Goal: Task Accomplishment & Management: Manage account settings

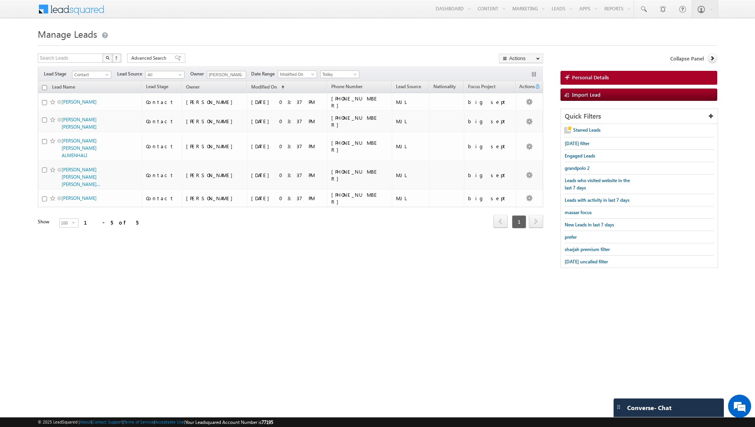
click at [343, 78] on div "Filters Lead Stage Contact Contact Lead Source All All Owner [PERSON_NAME] Any …" at bounding box center [290, 74] width 505 height 15
click at [346, 72] on span "Today" at bounding box center [339, 74] width 37 height 7
click at [333, 85] on link "All Time" at bounding box center [336, 82] width 39 height 7
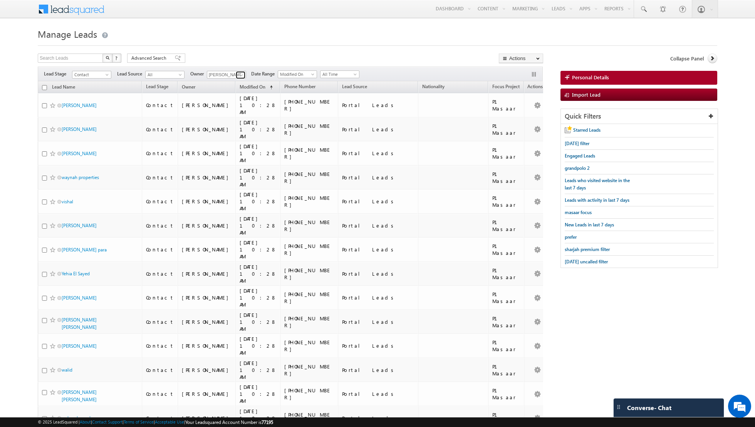
click at [239, 76] on span at bounding box center [242, 75] width 6 height 6
click at [175, 58] on span at bounding box center [178, 57] width 6 height 5
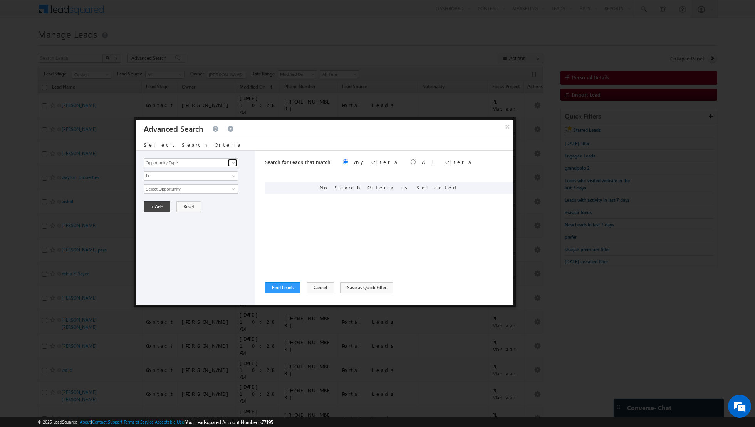
click at [231, 162] on span at bounding box center [233, 163] width 6 height 6
click at [196, 177] on link "Lead Source" at bounding box center [191, 178] width 95 height 9
type input "Lead Source"
click at [198, 189] on span "None Selected" at bounding box center [187, 189] width 87 height 8
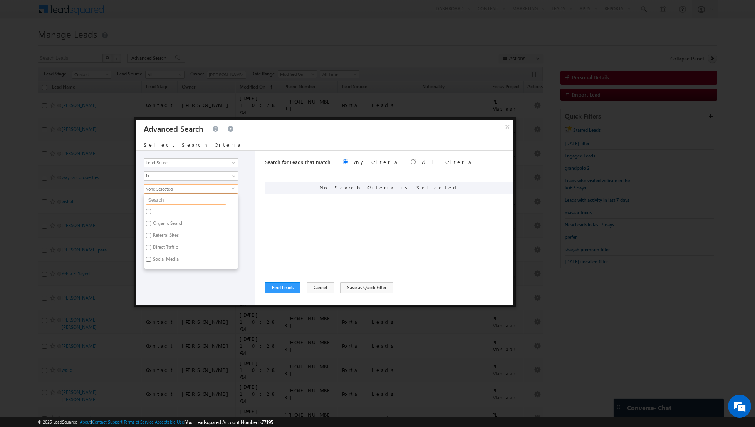
click at [180, 202] on input "text" at bounding box center [186, 200] width 80 height 9
type input "dubai h"
click at [153, 209] on label "[GEOGRAPHIC_DATA]" at bounding box center [174, 213] width 60 height 12
click at [151, 209] on input "[GEOGRAPHIC_DATA]" at bounding box center [148, 211] width 5 height 5
checkbox input "true"
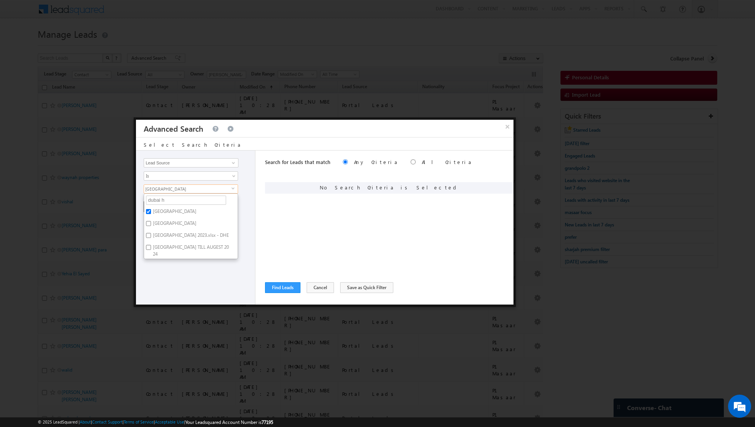
click at [179, 269] on div "Opportunity Type Lead Activity Task Sales Group Prospect Id Address 1 Address 2…" at bounding box center [195, 228] width 119 height 154
click at [158, 210] on button "+ Add" at bounding box center [157, 207] width 27 height 11
click at [411, 163] on input "radio" at bounding box center [413, 162] width 5 height 5
radio input "true"
click at [231, 162] on span at bounding box center [233, 163] width 6 height 6
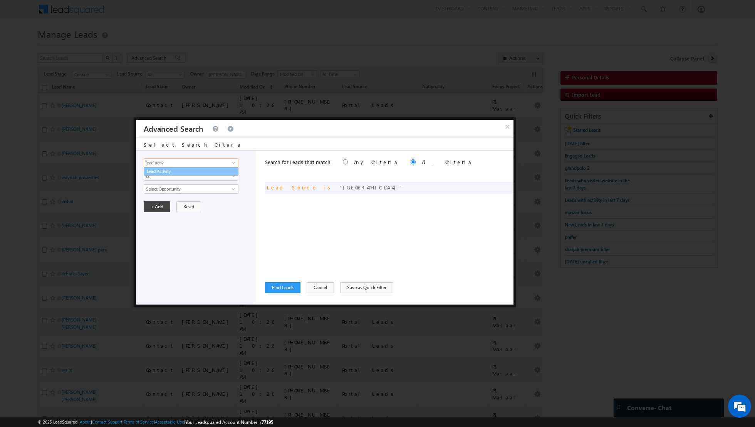
click at [198, 173] on link "Lead Activity" at bounding box center [191, 171] width 95 height 9
type input "Lead Activity"
click at [201, 173] on span "Is" at bounding box center [186, 176] width 84 height 7
click at [187, 190] on link "Is Not" at bounding box center [191, 191] width 94 height 7
click at [232, 189] on span at bounding box center [233, 189] width 6 height 6
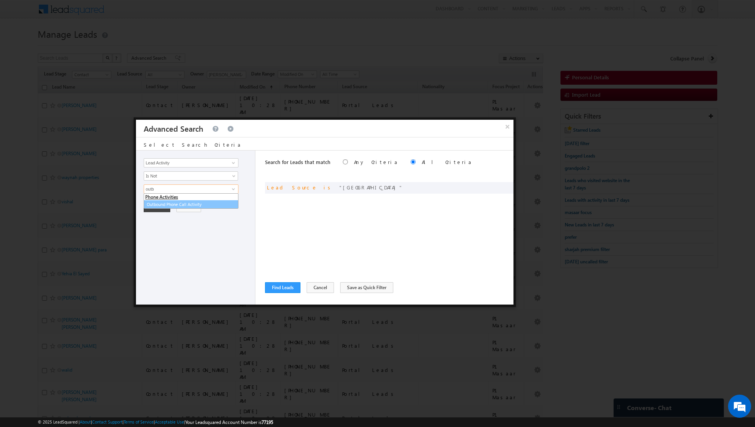
click at [192, 203] on link "Outbound Phone Call Activity" at bounding box center [191, 204] width 95 height 9
type input "Outbound Phone Call Activity"
click at [215, 205] on link at bounding box center [191, 202] width 94 height 9
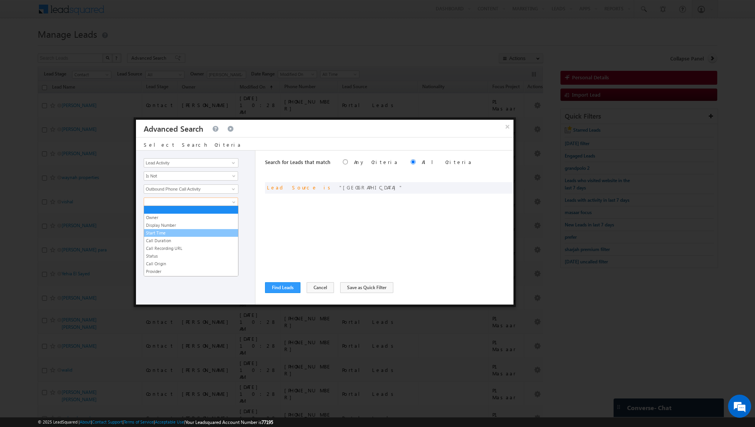
click at [168, 234] on link "Start Time" at bounding box center [191, 233] width 94 height 7
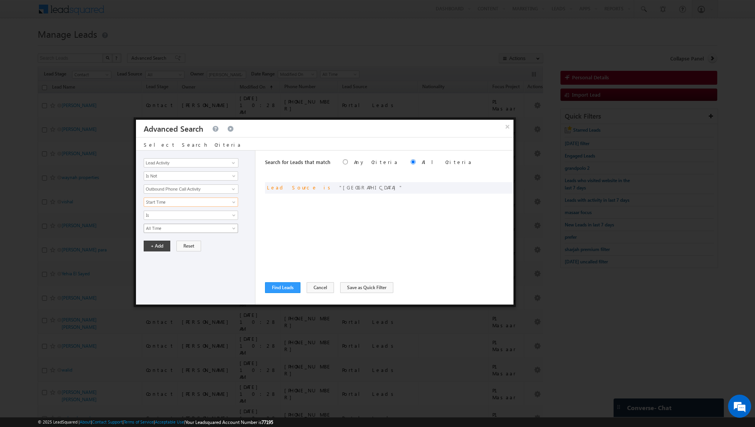
click at [178, 225] on span "All Time" at bounding box center [186, 228] width 84 height 7
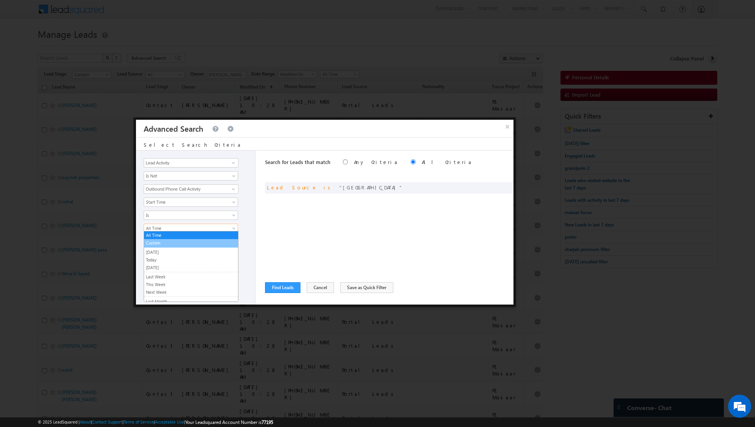
click at [164, 243] on link "Custom" at bounding box center [191, 243] width 94 height 7
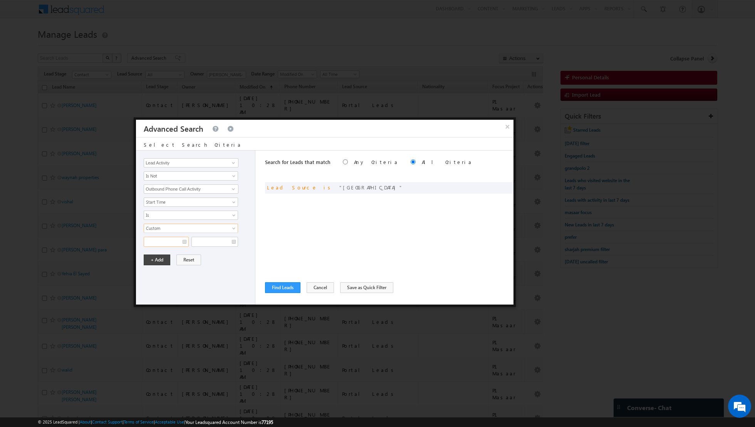
click at [185, 239] on input "text" at bounding box center [166, 242] width 45 height 10
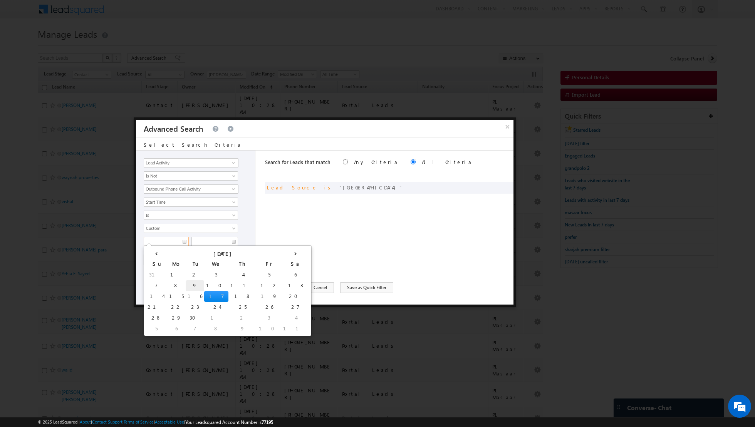
click at [186, 283] on td "9" at bounding box center [195, 286] width 18 height 11
type input "[DATE]"
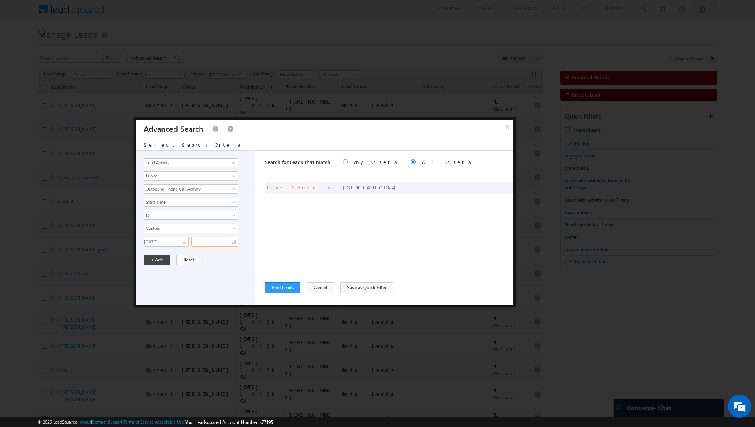
click at [224, 241] on input "text" at bounding box center [215, 242] width 47 height 10
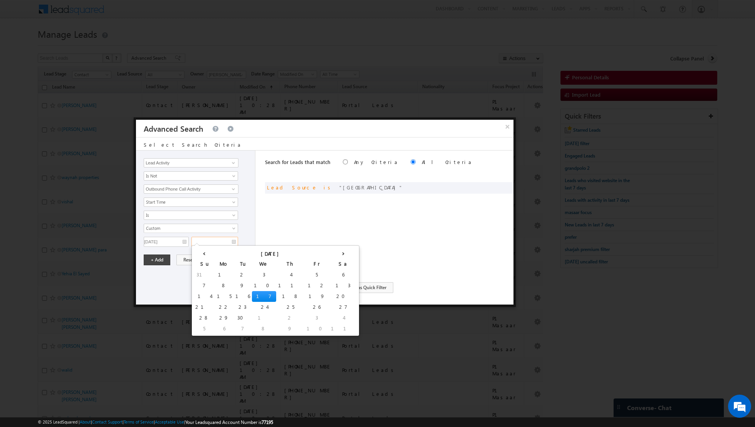
click at [252, 295] on td "17" at bounding box center [264, 296] width 24 height 11
type input "[DATE]"
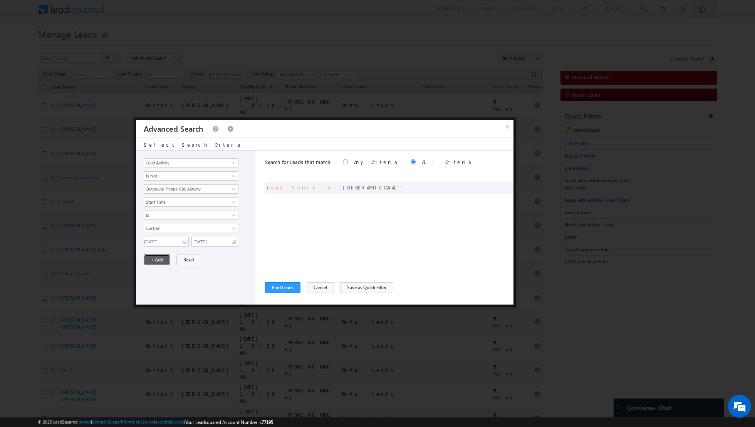
click at [155, 258] on button "+ Add" at bounding box center [157, 260] width 27 height 11
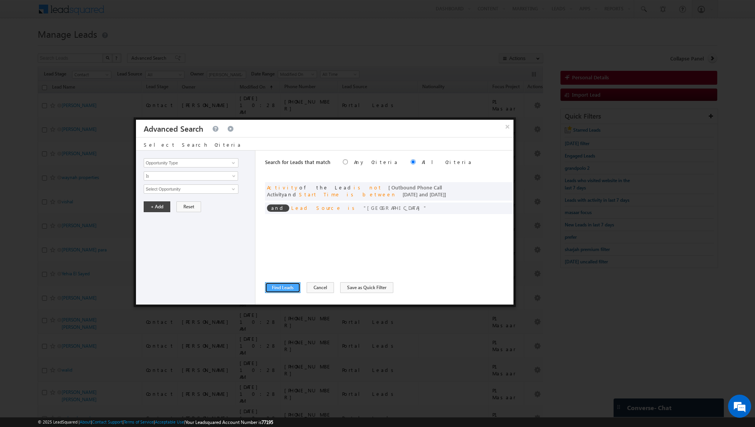
click at [279, 287] on button "Find Leads" at bounding box center [282, 288] width 35 height 11
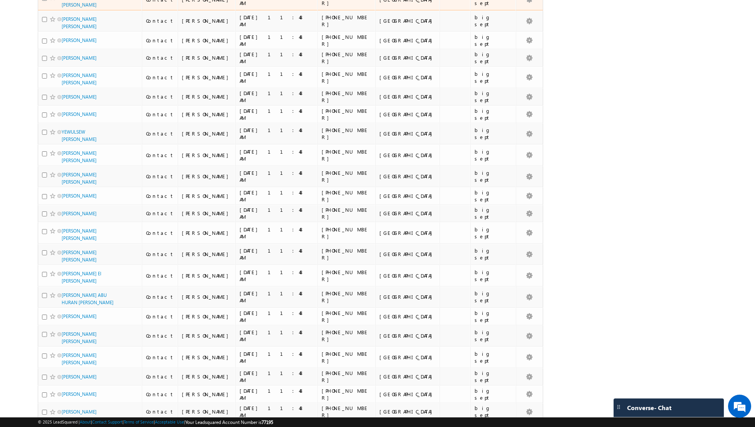
scroll to position [1643, 0]
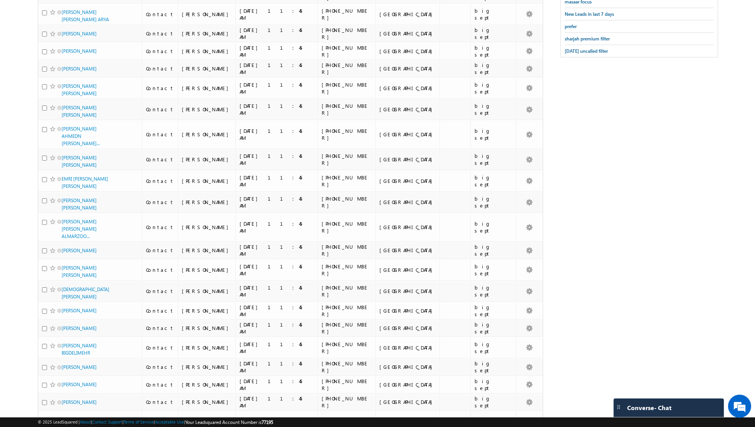
scroll to position [0, 0]
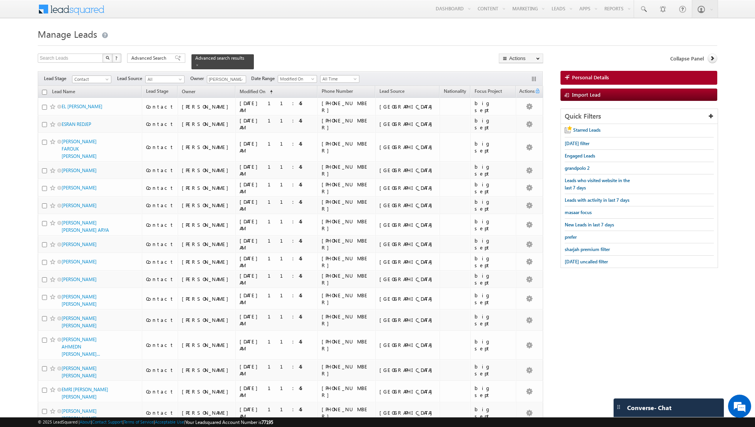
click at [44, 92] on input "checkbox" at bounding box center [44, 92] width 5 height 5
checkbox input "true"
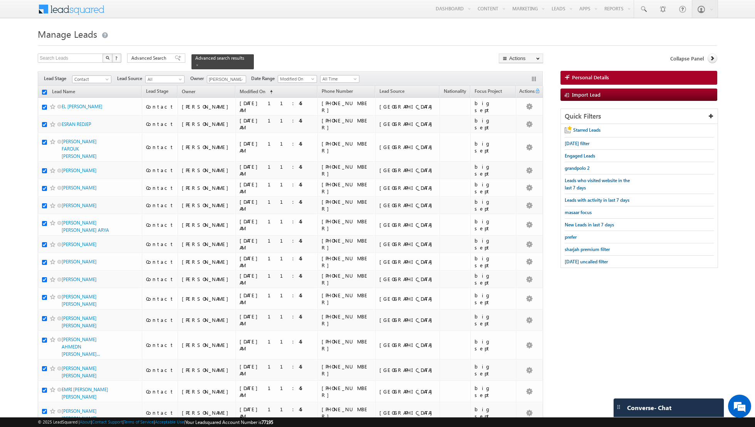
checkbox input "true"
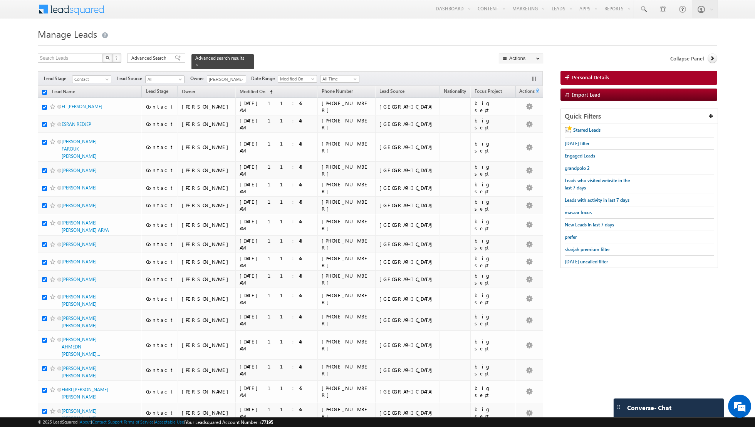
checkbox input "true"
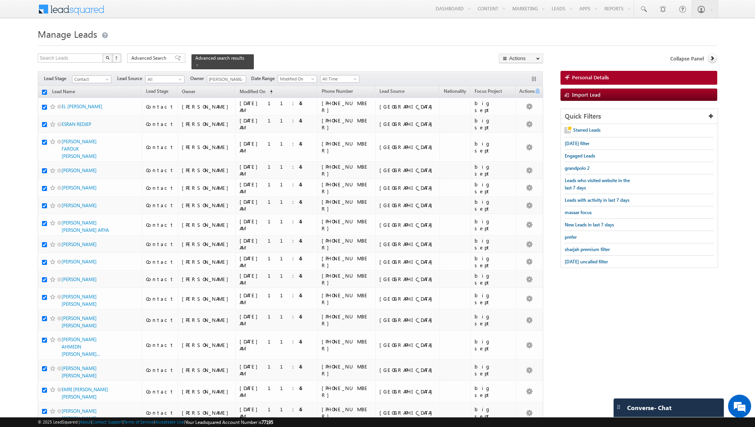
checkbox input "true"
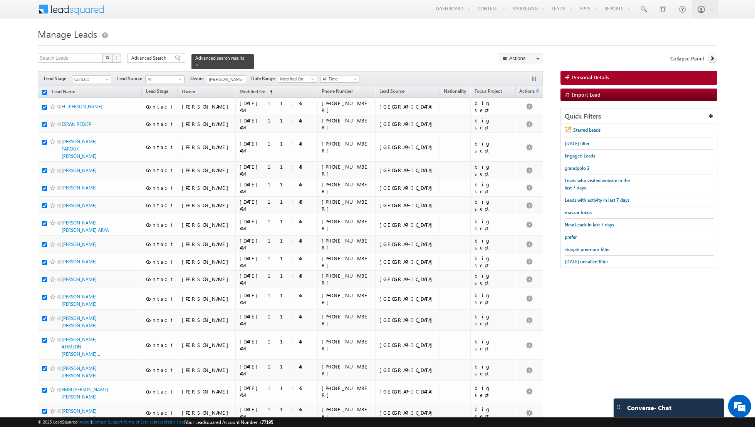
checkbox input "true"
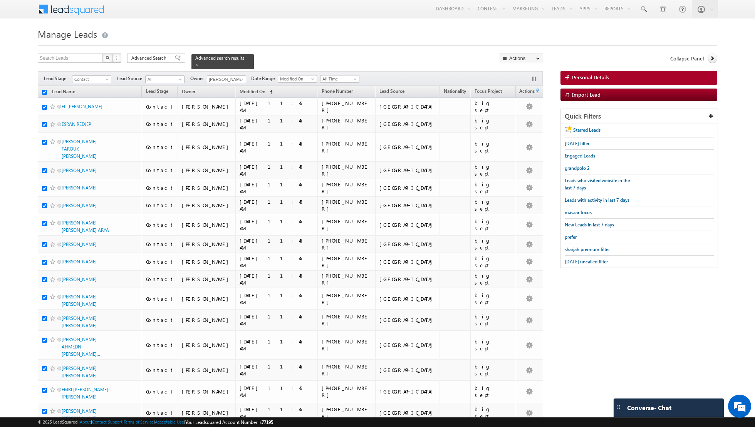
checkbox input "true"
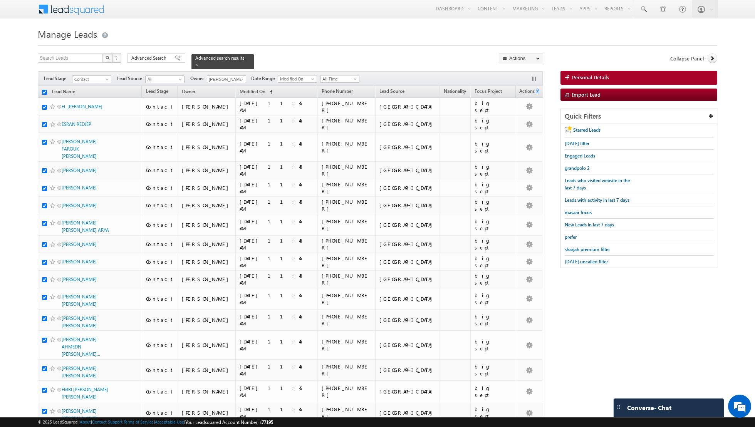
checkbox input "true"
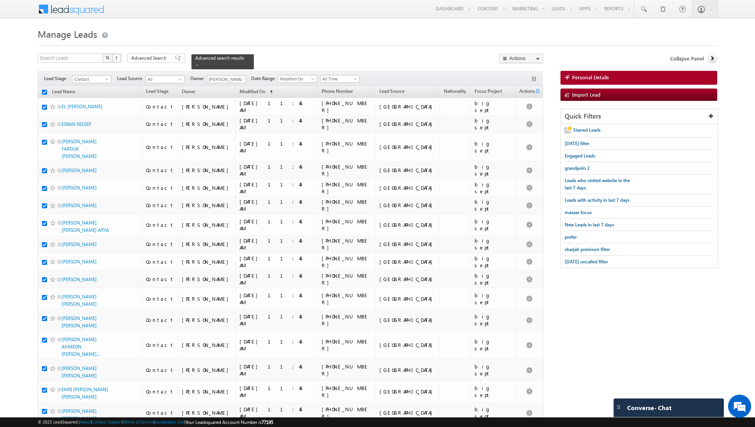
checkbox input "true"
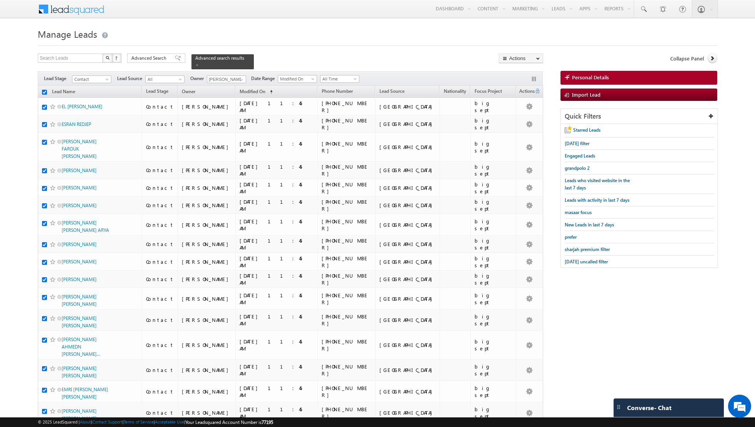
checkbox input "true"
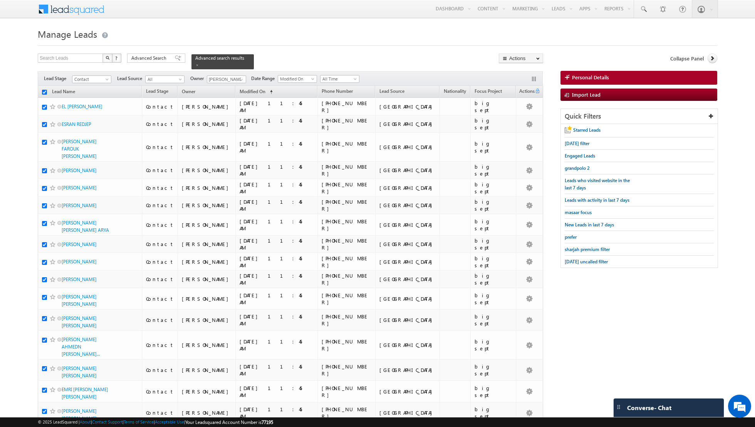
checkbox input "true"
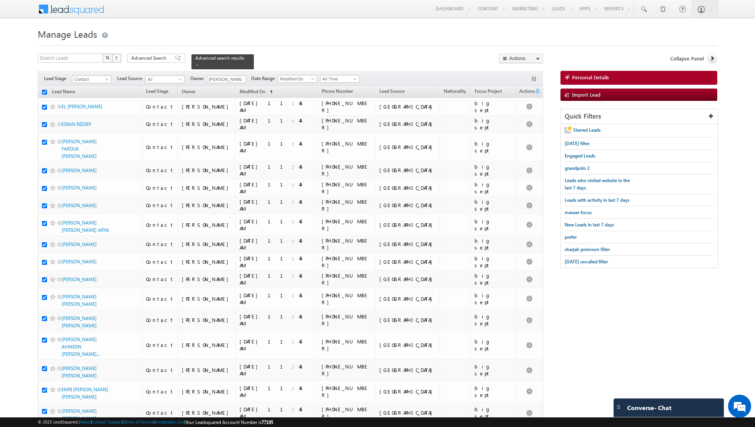
checkbox input "true"
click at [518, 125] on link "Change Owner" at bounding box center [521, 124] width 44 height 9
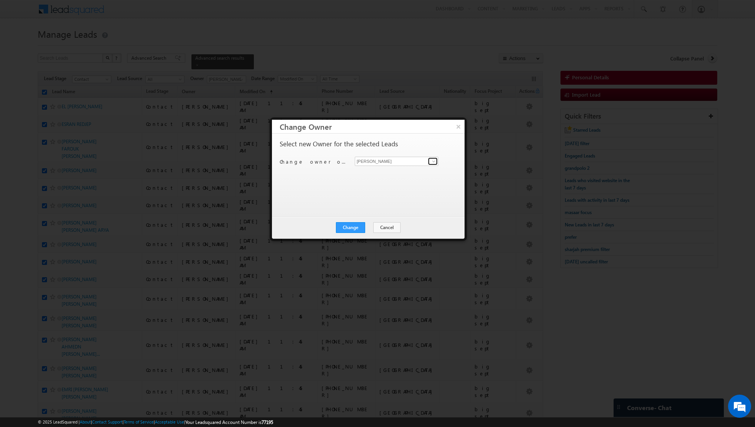
click at [432, 161] on span at bounding box center [434, 161] width 6 height 6
click at [388, 185] on link "[PERSON_NAME] [PERSON_NAME][EMAIL_ADDRESS][PERSON_NAME][DOMAIN_NAME]" at bounding box center [397, 186] width 84 height 15
type input "[PERSON_NAME]"
click at [351, 225] on button "Change" at bounding box center [350, 227] width 29 height 11
click at [370, 227] on button "Close" at bounding box center [369, 227] width 25 height 11
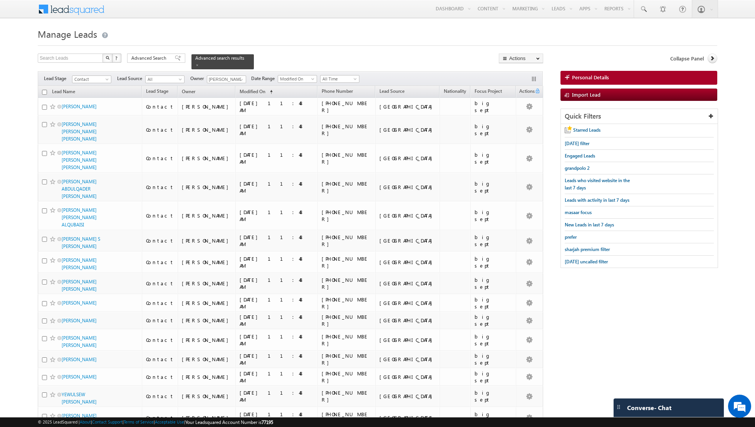
click at [44, 92] on input "checkbox" at bounding box center [44, 92] width 5 height 5
checkbox input "true"
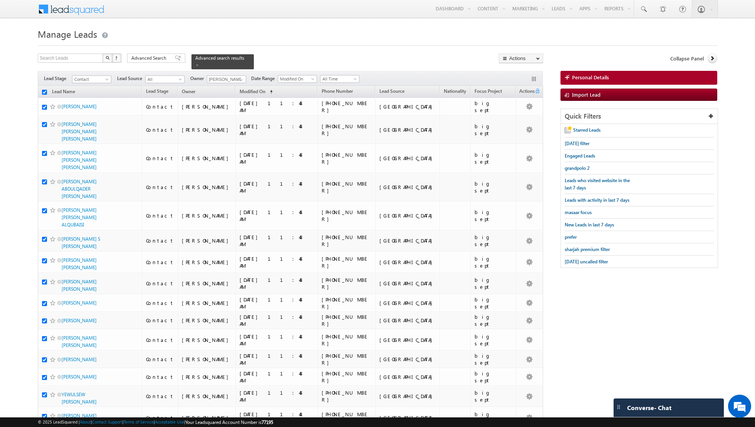
checkbox input "true"
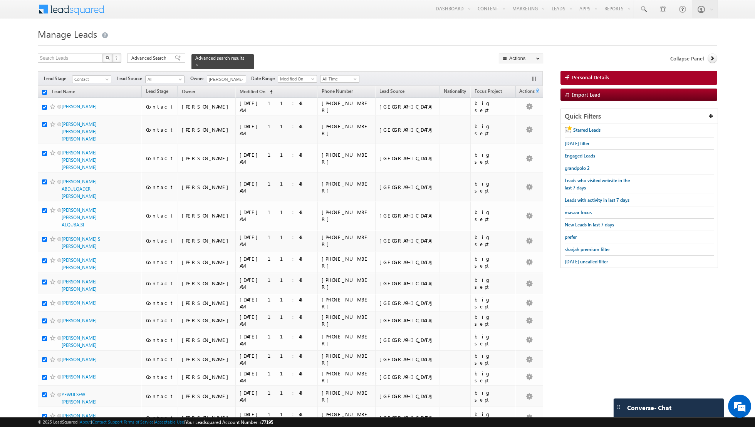
checkbox input "true"
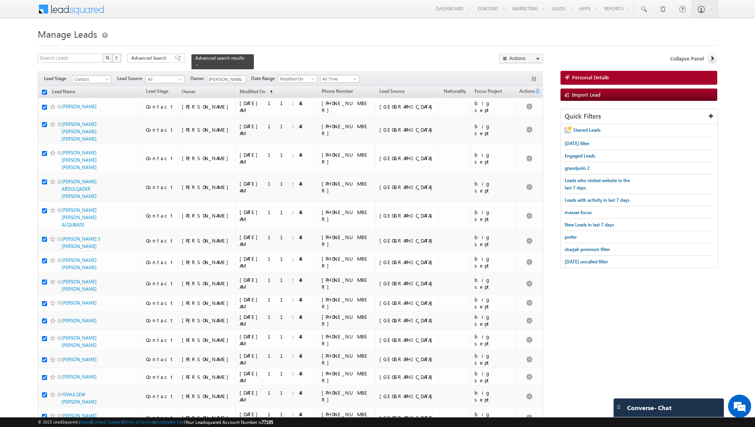
checkbox input "true"
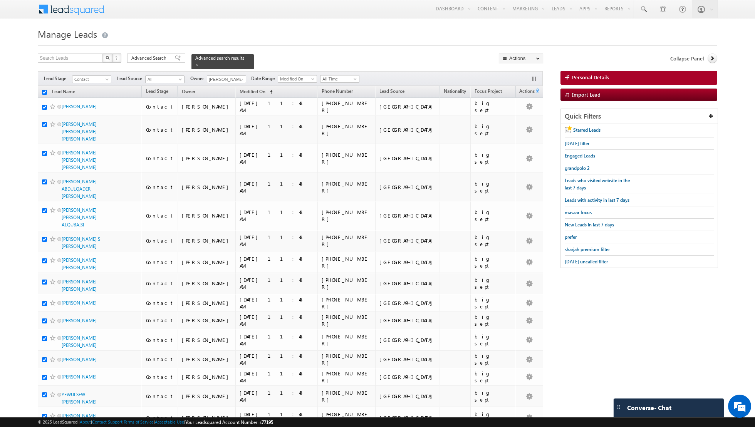
checkbox input "true"
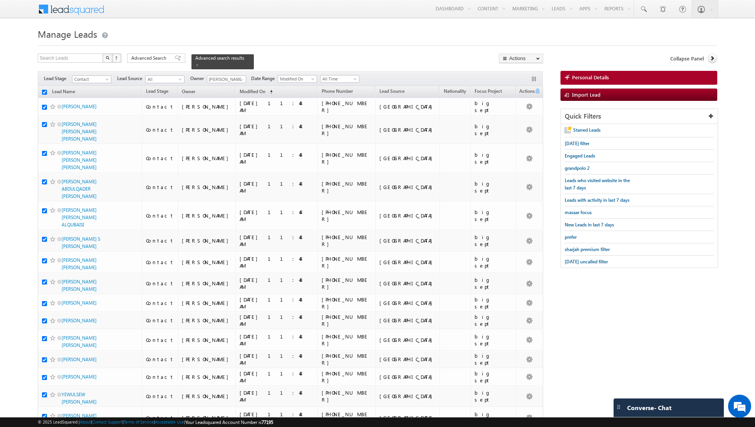
checkbox input "true"
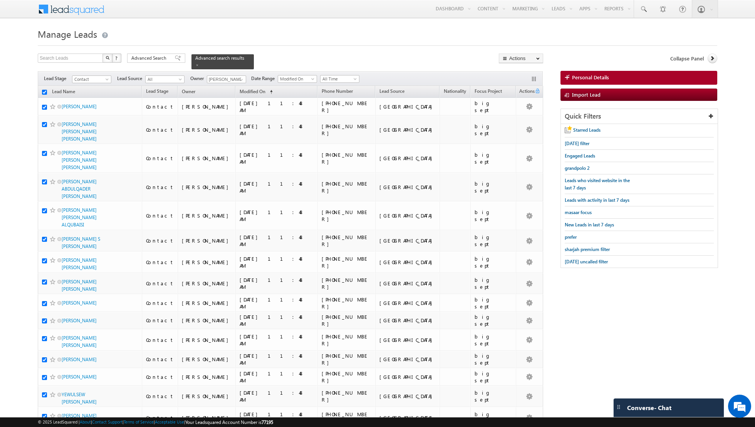
checkbox input "true"
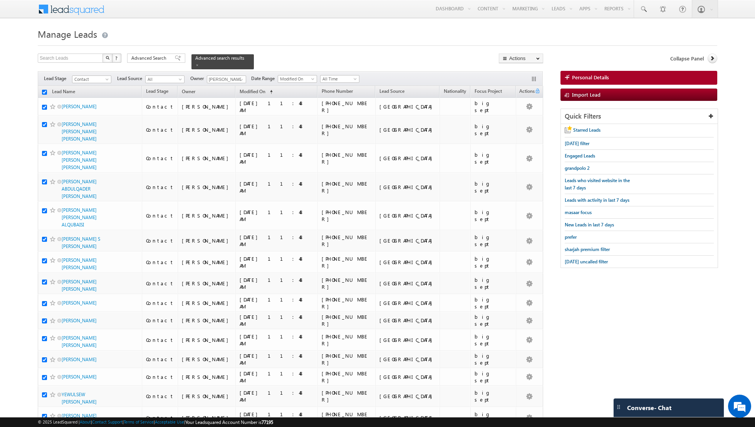
checkbox input "true"
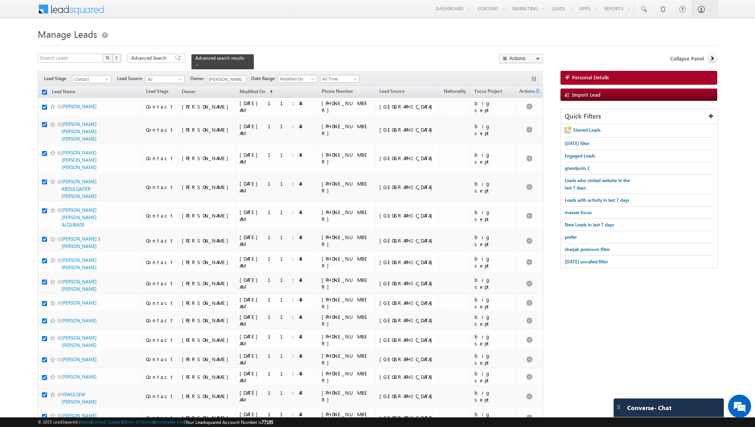
checkbox input "true"
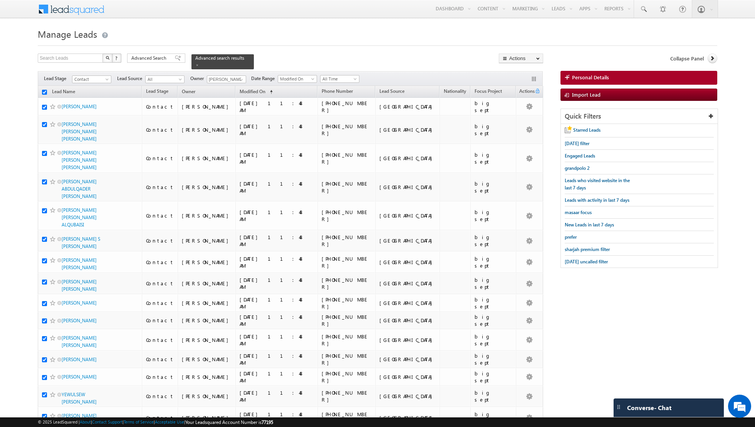
checkbox input "true"
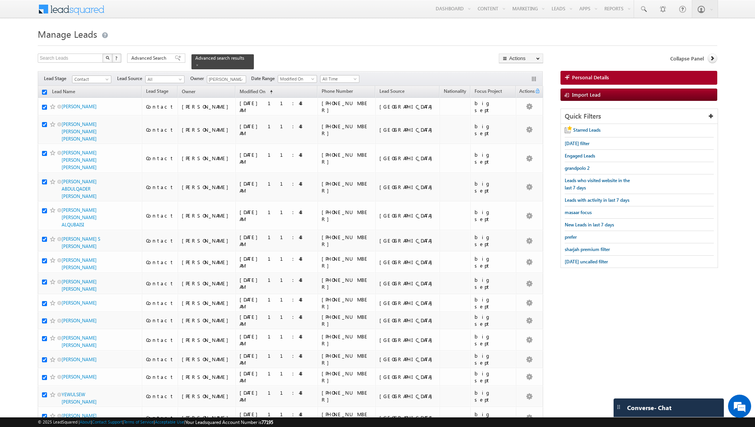
checkbox input "true"
click at [523, 123] on link "Change Owner" at bounding box center [521, 124] width 44 height 9
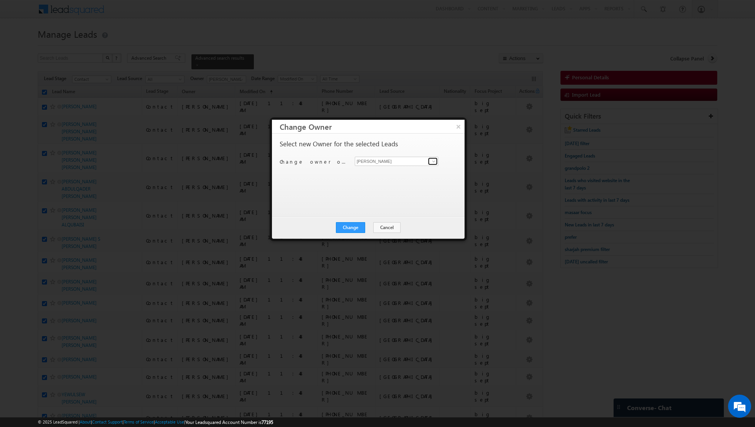
click at [434, 158] on span at bounding box center [434, 161] width 6 height 6
click at [391, 175] on span "[EMAIL_ADDRESS][DOMAIN_NAME]" at bounding box center [392, 176] width 69 height 6
type input "[PERSON_NAME]"
click at [349, 227] on button "Change" at bounding box center [350, 227] width 29 height 11
click at [367, 229] on button "Close" at bounding box center [369, 227] width 25 height 11
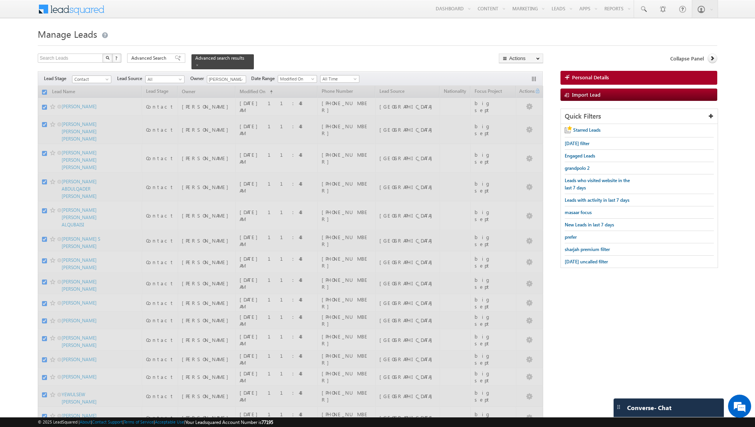
checkbox input "false"
